Goal: Information Seeking & Learning: Learn about a topic

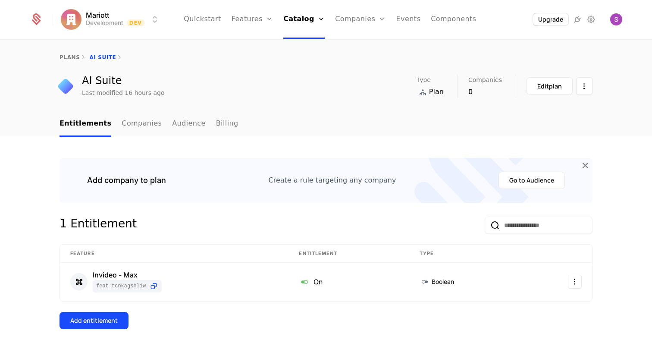
scroll to position [86, 0]
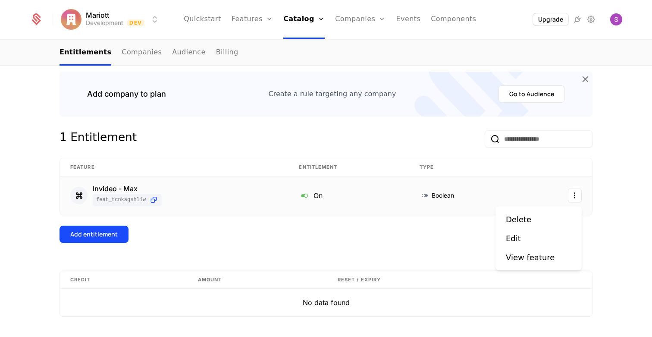
click at [573, 194] on html "Mariott Development Dev Quickstart Features Features Flags Catalog Plans Add On…" at bounding box center [326, 168] width 652 height 337
click at [533, 232] on div "Edit" at bounding box center [539, 238] width 66 height 12
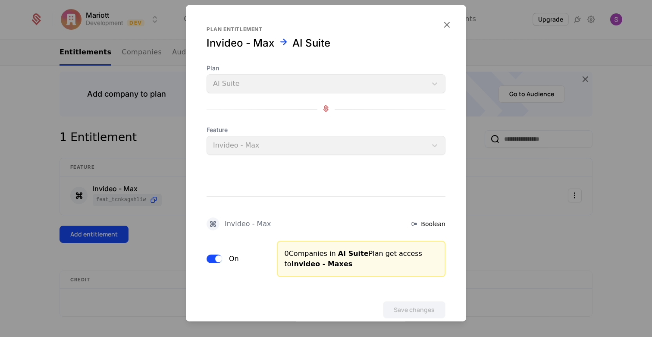
scroll to position [17, 0]
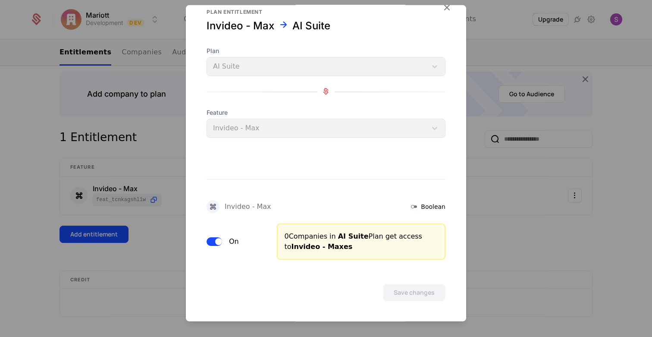
click at [444, 8] on icon "button" at bounding box center [446, 6] width 11 height 11
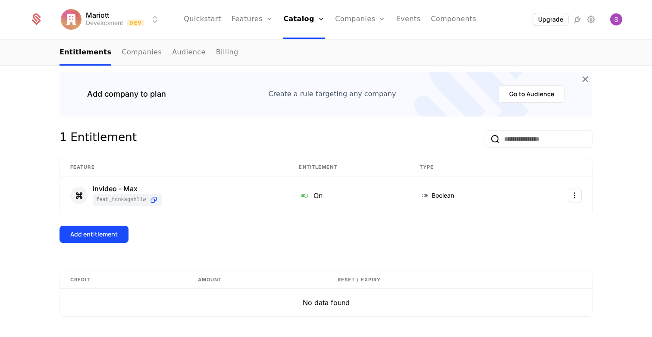
scroll to position [0, 0]
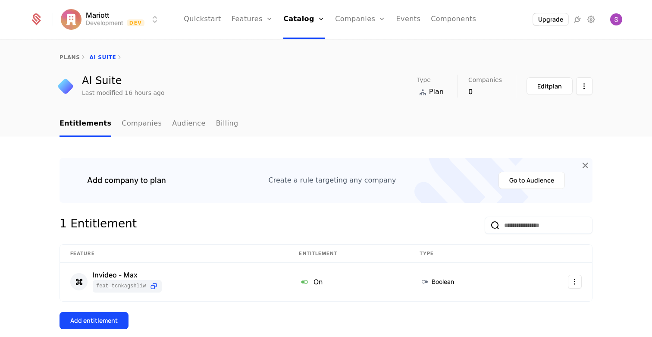
click at [253, 46] on link "Features" at bounding box center [262, 42] width 40 height 7
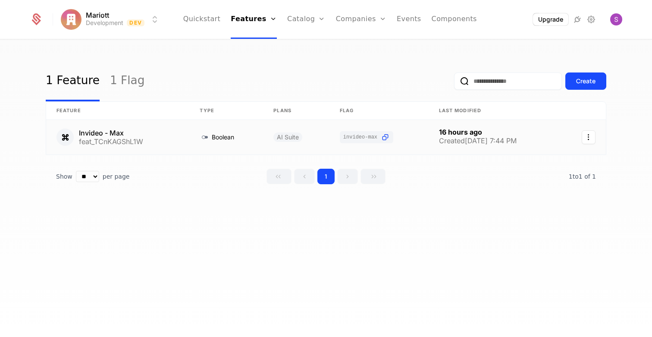
click at [87, 129] on link at bounding box center [117, 137] width 143 height 35
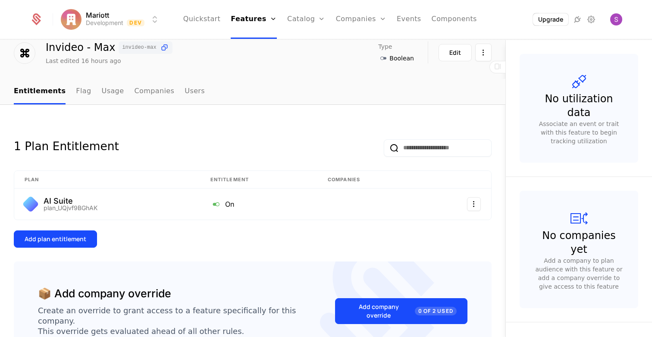
scroll to position [33, 0]
click at [306, 46] on link "Plans" at bounding box center [320, 42] width 44 height 7
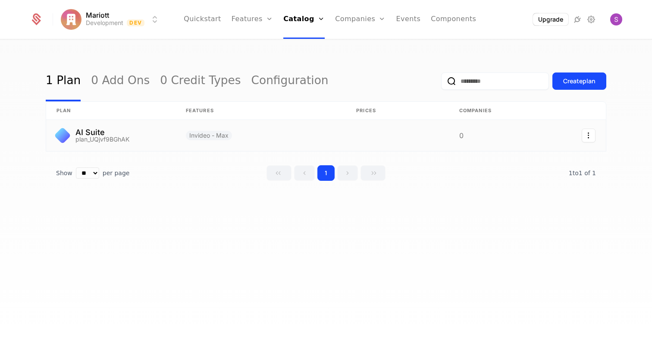
click at [92, 131] on link at bounding box center [110, 135] width 129 height 31
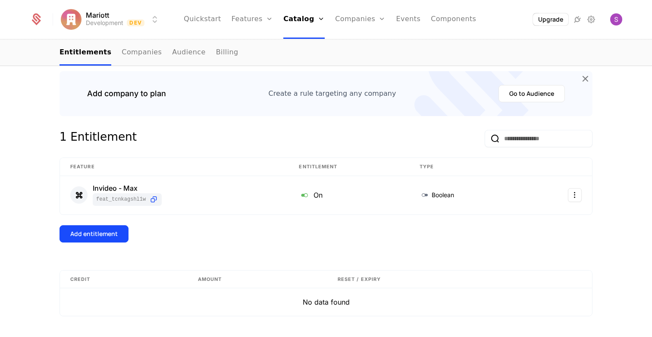
scroll to position [114, 0]
